Goal: Task Accomplishment & Management: Complete application form

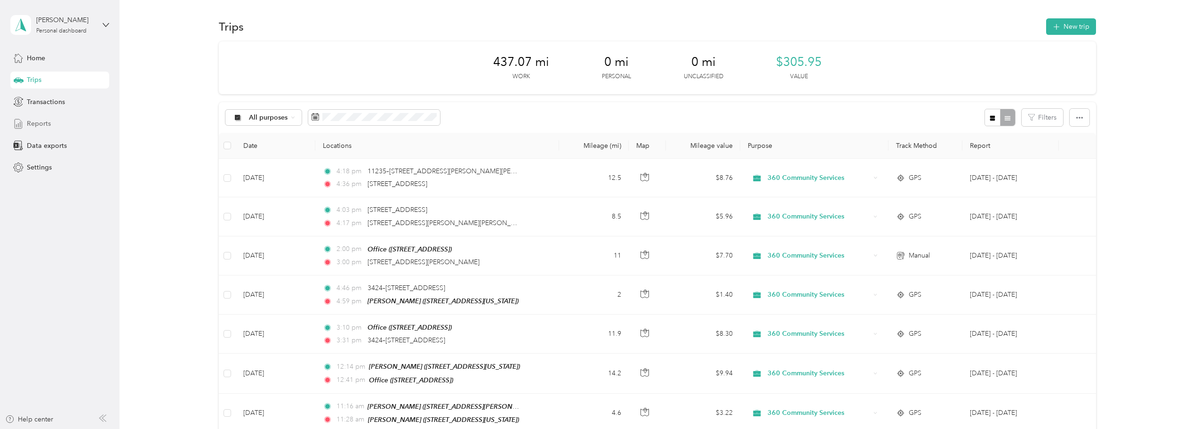
click at [30, 119] on div "Reports" at bounding box center [59, 123] width 99 height 17
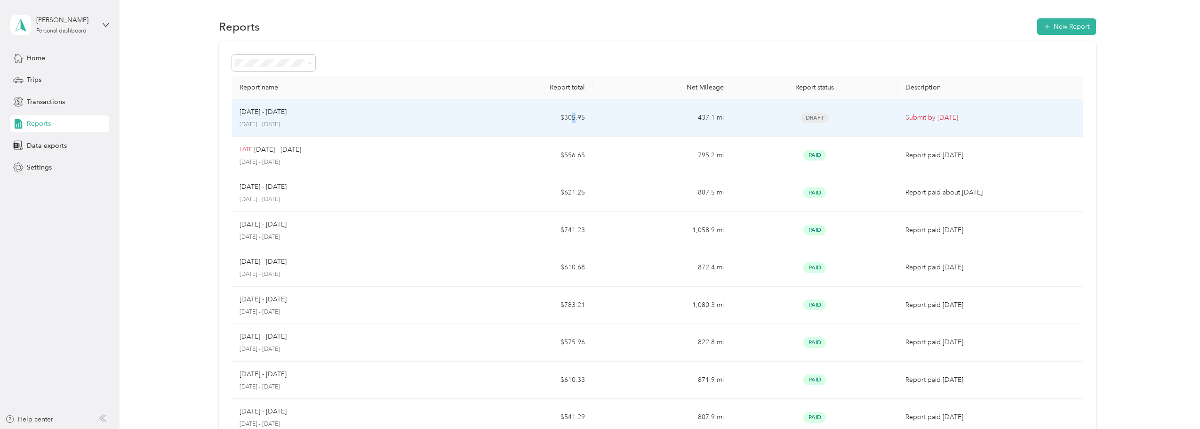
click at [573, 114] on td "$305.95" at bounding box center [523, 118] width 139 height 38
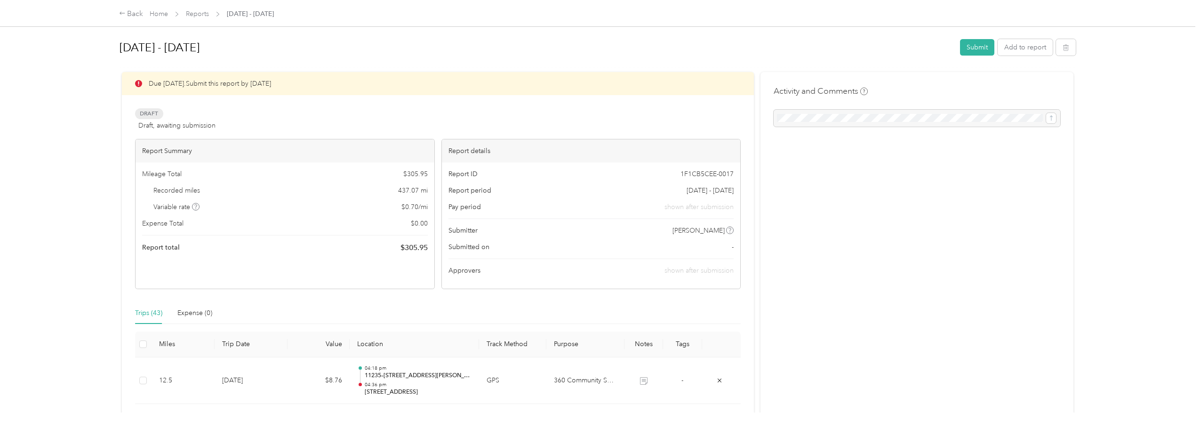
drag, startPoint x: 891, startPoint y: 127, endPoint x: 870, endPoint y: 117, distance: 22.3
click at [890, 127] on div at bounding box center [916, 118] width 286 height 17
click at [870, 117] on div at bounding box center [916, 118] width 286 height 17
click at [809, 119] on div at bounding box center [916, 118] width 286 height 17
click at [468, 85] on div "Due [DATE]. Submit this report by [DATE]" at bounding box center [438, 83] width 632 height 23
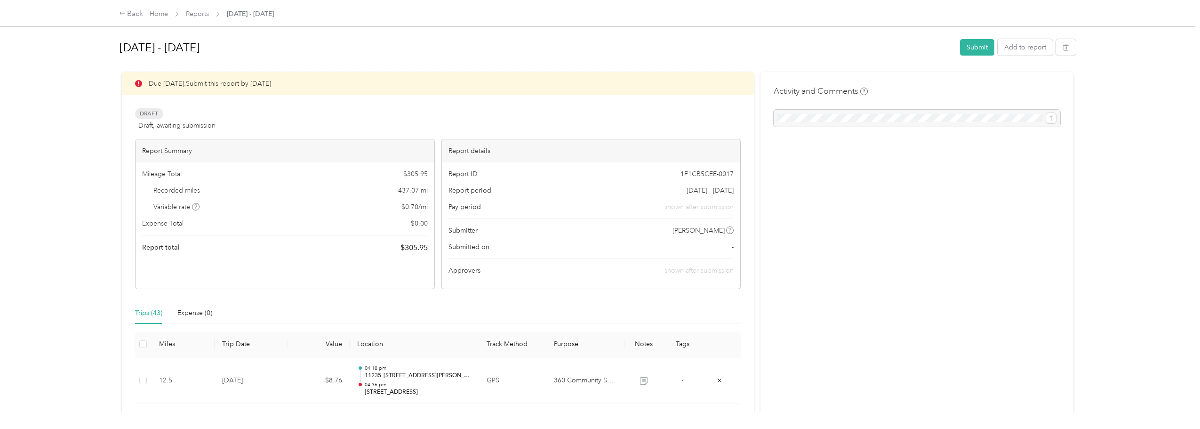
click at [874, 114] on div at bounding box center [916, 118] width 286 height 17
click at [981, 45] on button "Submit" at bounding box center [977, 47] width 34 height 16
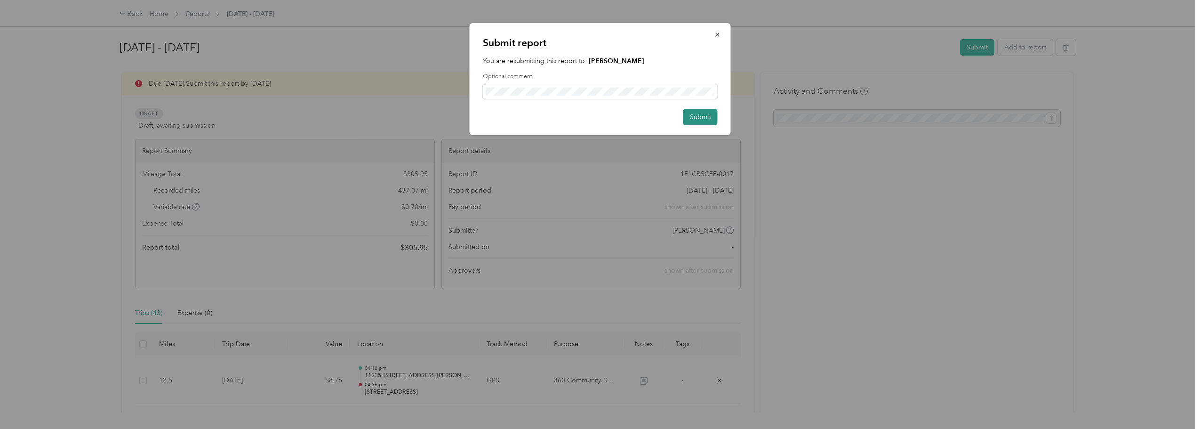
click at [699, 116] on button "Submit" at bounding box center [700, 117] width 34 height 16
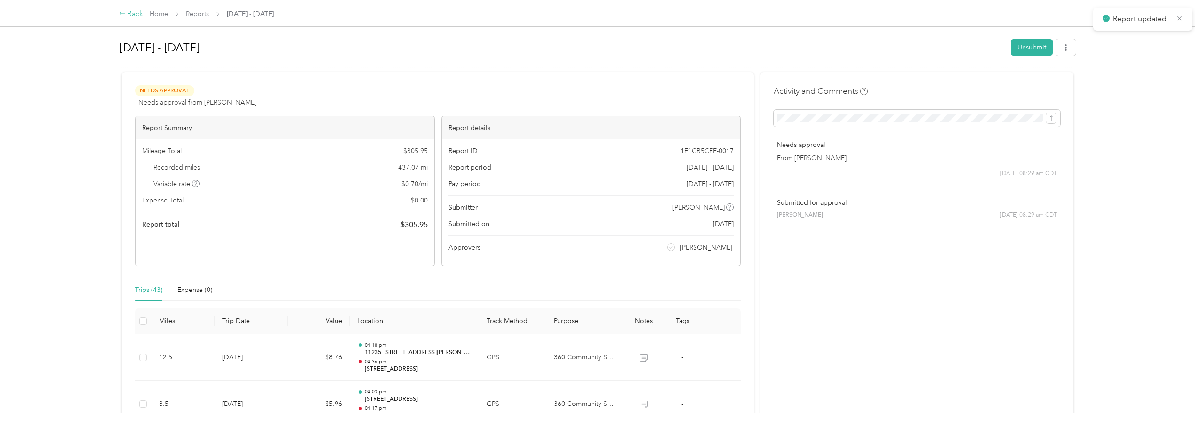
click at [131, 11] on div "Back" at bounding box center [131, 13] width 24 height 11
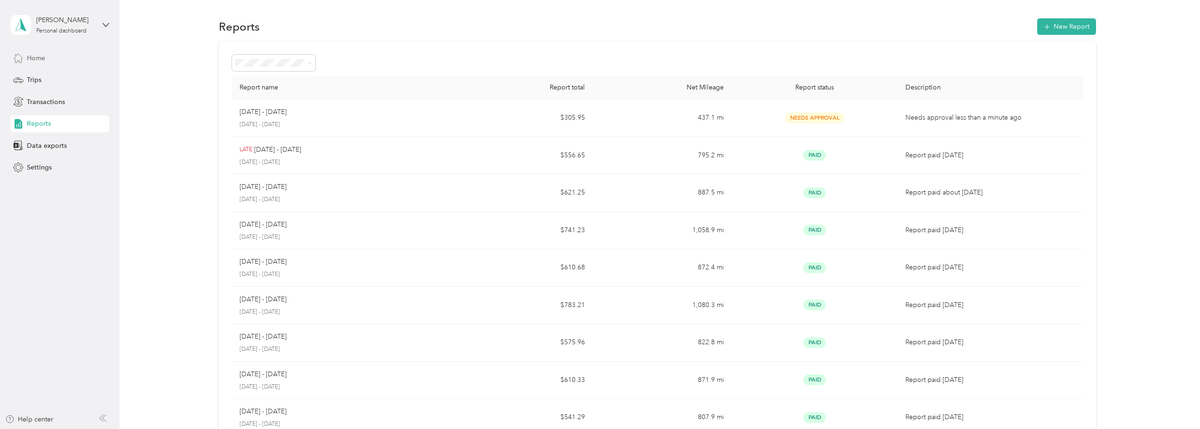
click at [55, 59] on div "Home" at bounding box center [59, 57] width 99 height 17
